Goal: Ask a question

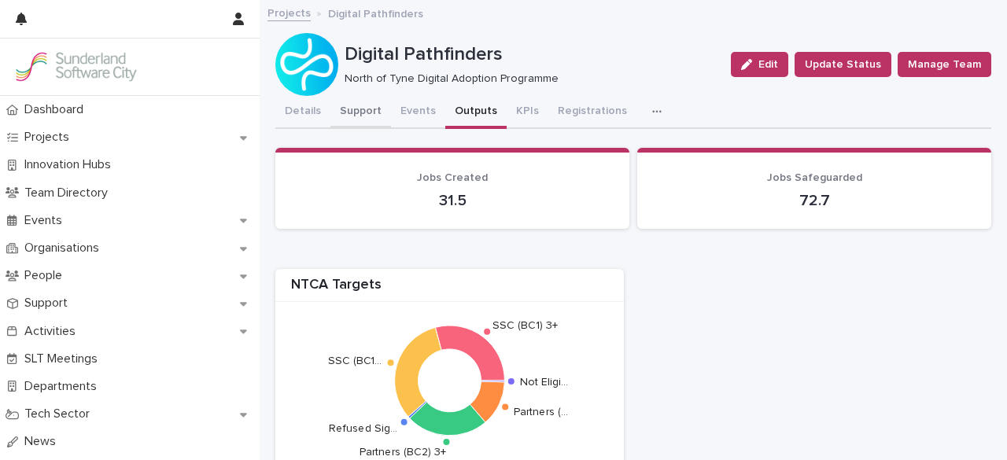
click at [366, 111] on button "Support" at bounding box center [360, 112] width 61 height 33
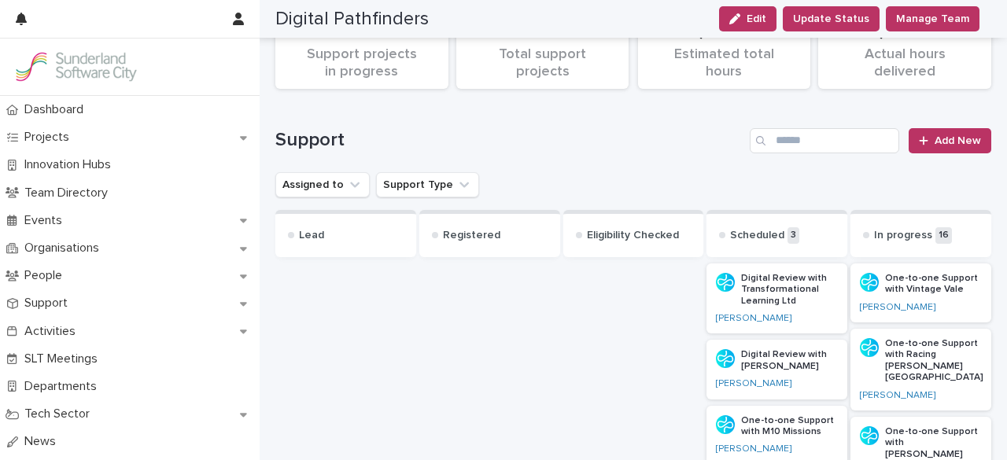
scroll to position [171, 0]
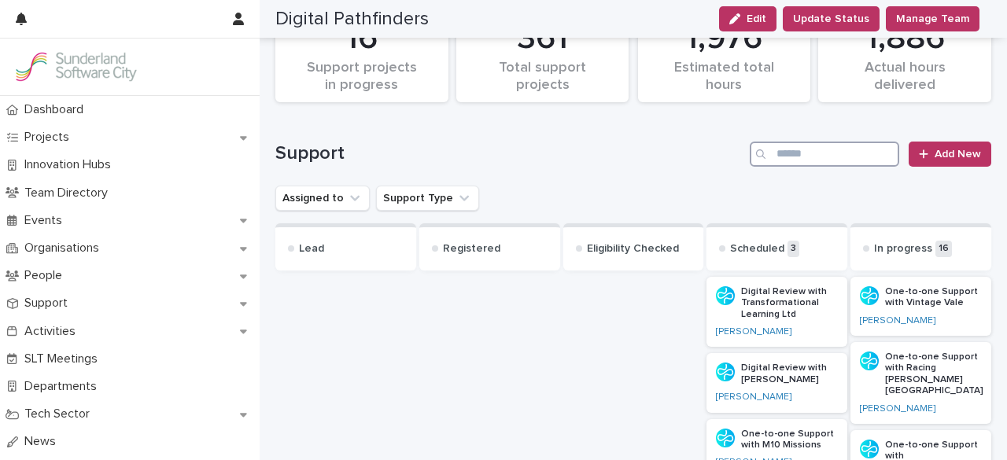
click at [782, 159] on input "Search" at bounding box center [823, 154] width 149 height 25
click at [782, 159] on input "*" at bounding box center [823, 154] width 149 height 25
type input "*"
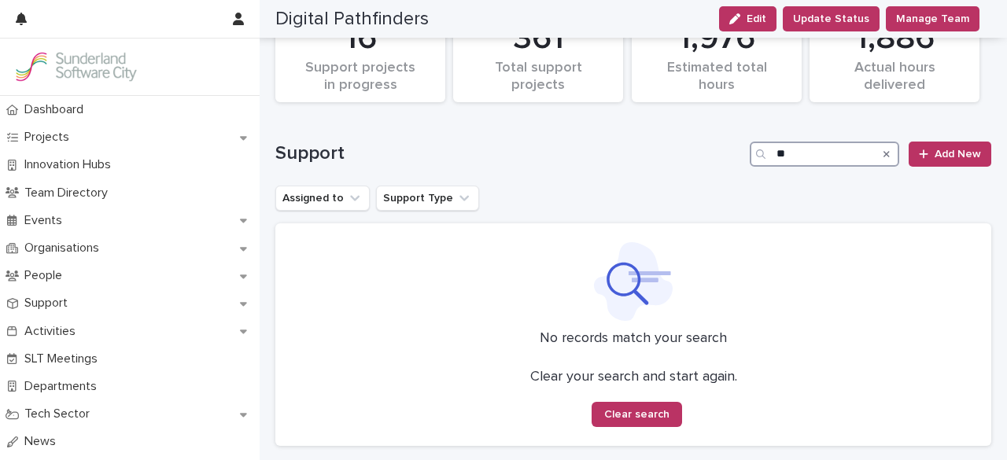
type input "*"
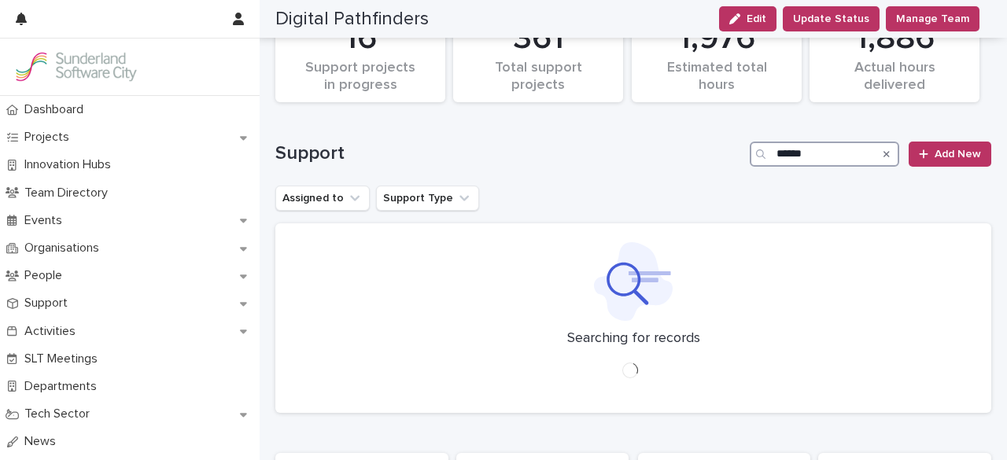
type input "******"
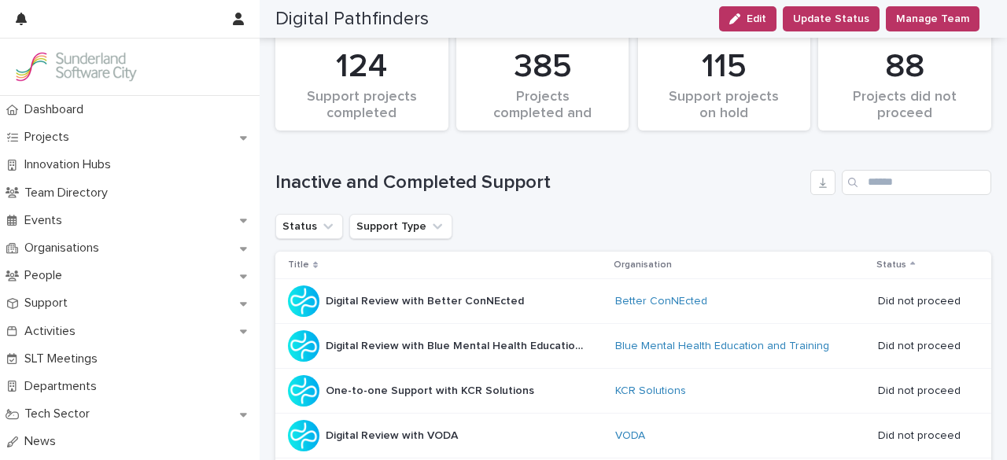
scroll to position [624, 0]
click at [822, 182] on input "Search" at bounding box center [915, 183] width 149 height 25
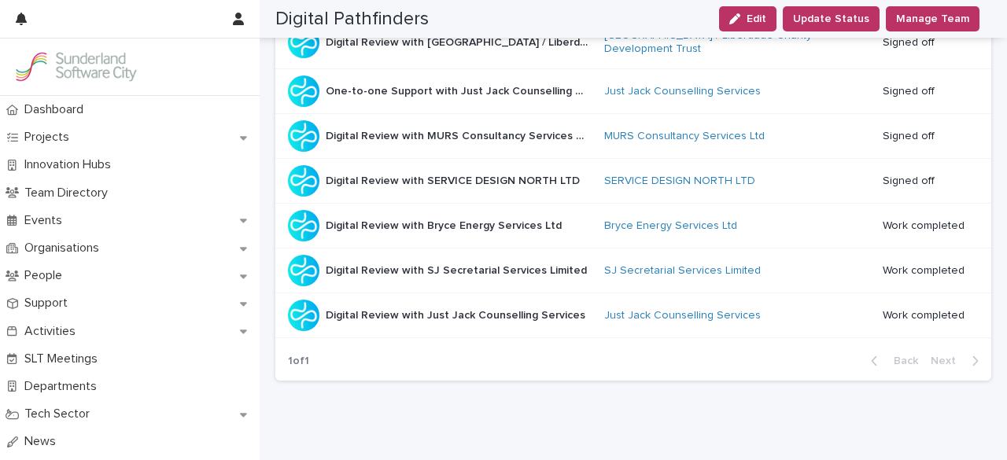
scroll to position [1293, 0]
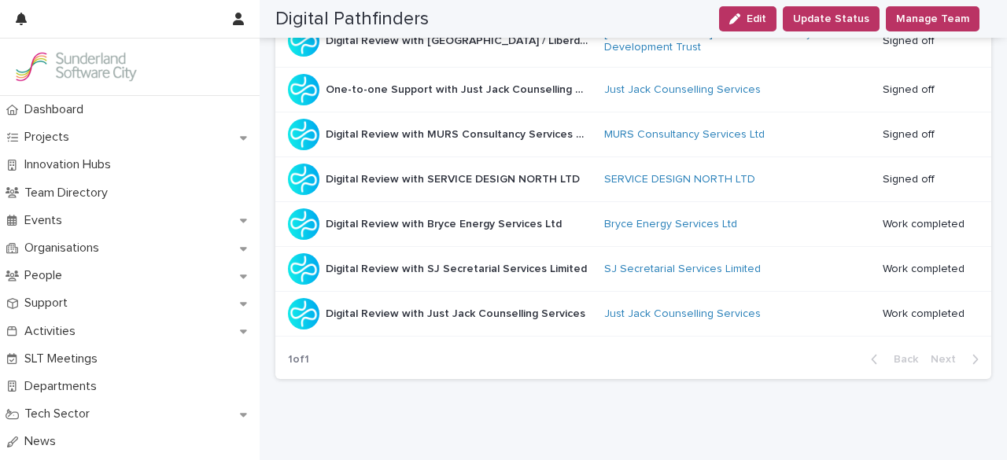
type input "***"
